Goal: Communication & Community: Answer question/provide support

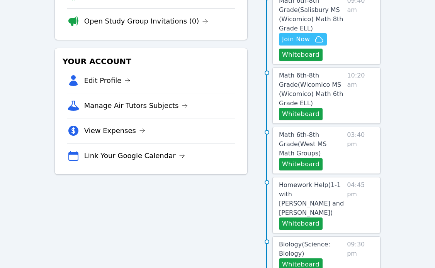
scroll to position [108, 0]
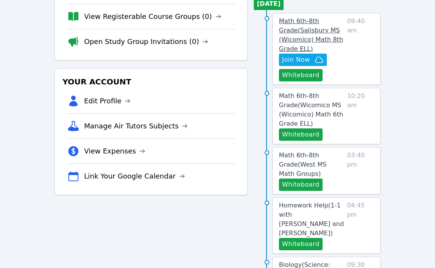
click at [303, 26] on link "Math 6th-8th Grade ( [PERSON_NAME][GEOGRAPHIC_DATA] (Wicomico) Math 8th Grade E…" at bounding box center [311, 35] width 65 height 37
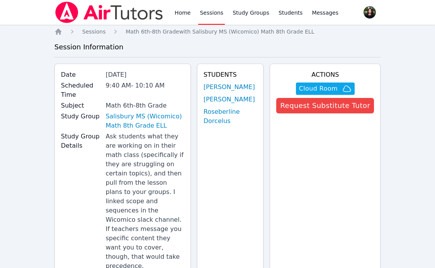
click at [227, 86] on link "[PERSON_NAME]" at bounding box center [228, 87] width 51 height 9
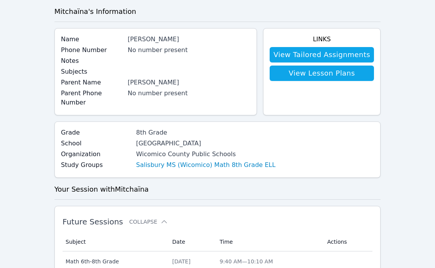
scroll to position [21, 0]
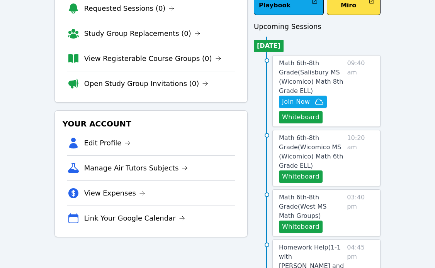
scroll to position [52, 0]
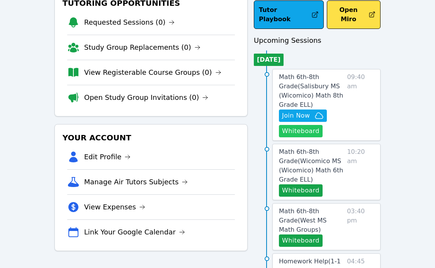
click at [314, 125] on button "Whiteboard" at bounding box center [301, 131] width 44 height 12
click at [298, 81] on link "Math 6th-8th Grade ( [PERSON_NAME][GEOGRAPHIC_DATA] (Wicomico) Math 8th Grade E…" at bounding box center [311, 91] width 65 height 37
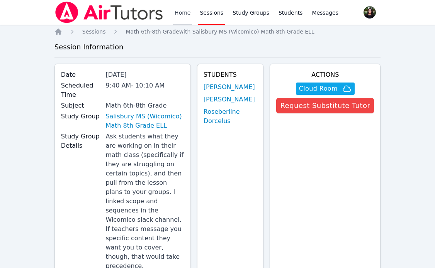
click at [178, 11] on link "Home" at bounding box center [182, 12] width 19 height 25
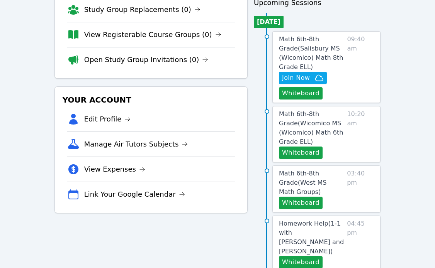
scroll to position [141, 0]
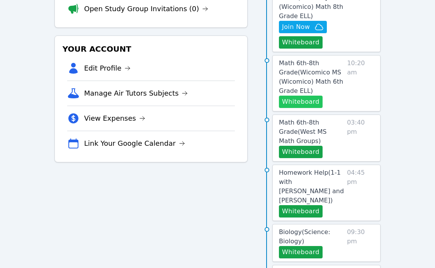
click at [298, 96] on button "Whiteboard" at bounding box center [301, 102] width 44 height 12
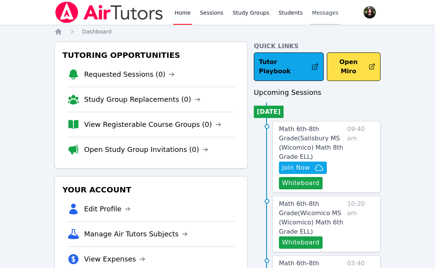
click at [318, 14] on span "Messages" at bounding box center [324, 13] width 27 height 8
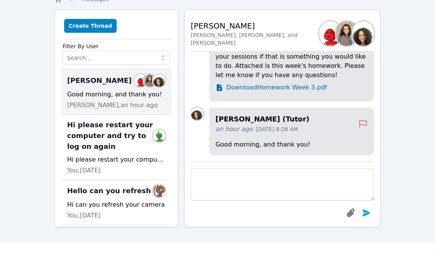
scroll to position [54, 0]
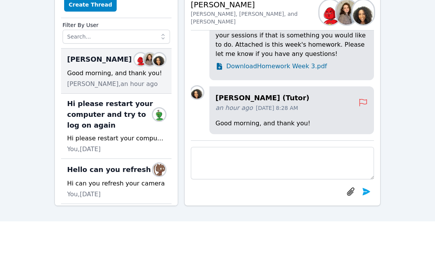
click at [257, 69] on span "Download Homework Week 3.pdf" at bounding box center [276, 66] width 101 height 9
click at [263, 140] on div "[PERSON_NAME] (Tutor) an hour ago [DATE] 8:28 AM Good morning, and thank you! […" at bounding box center [282, 85] width 183 height 110
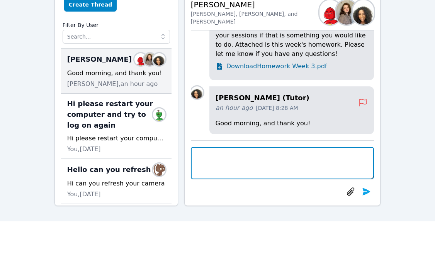
click at [272, 156] on textarea at bounding box center [282, 163] width 183 height 32
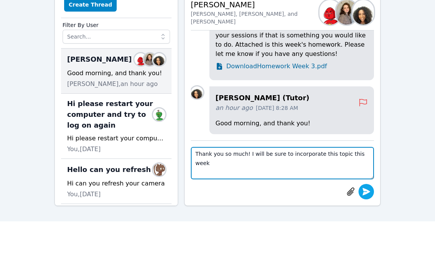
type textarea "Thank you so much! I will be sure to incorporate this topic this week"
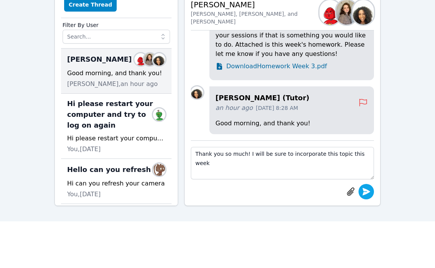
click at [347, 193] on icon "submit" at bounding box center [366, 191] width 8 height 7
